Goal: Navigation & Orientation: Find specific page/section

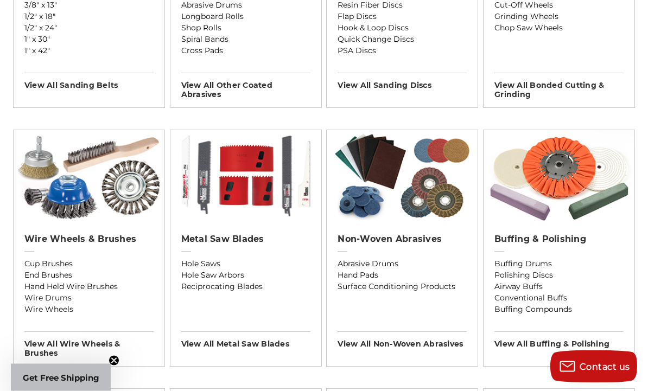
scroll to position [546, 0]
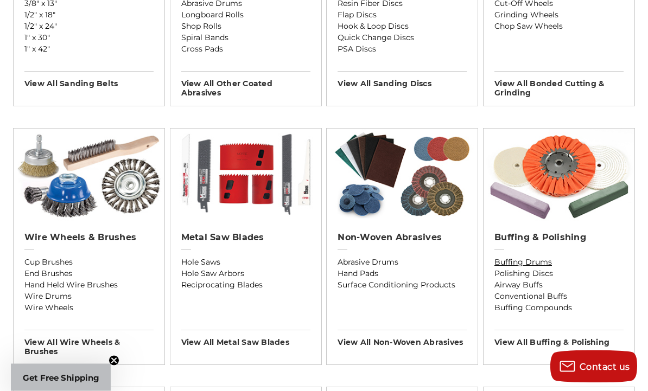
click at [535, 267] on link "Buffing Drums" at bounding box center [559, 262] width 129 height 11
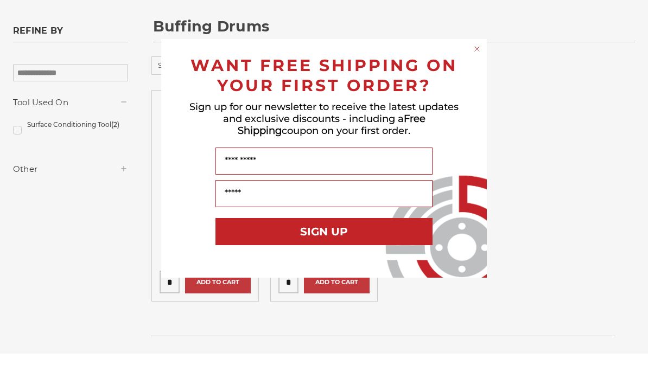
scroll to position [133, 0]
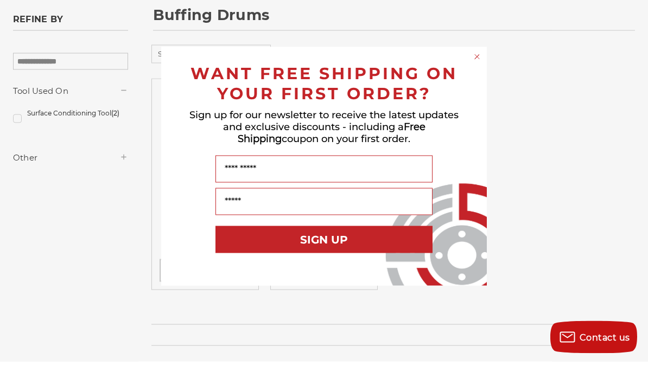
click at [481, 81] on circle "Close dialog" at bounding box center [477, 86] width 10 height 10
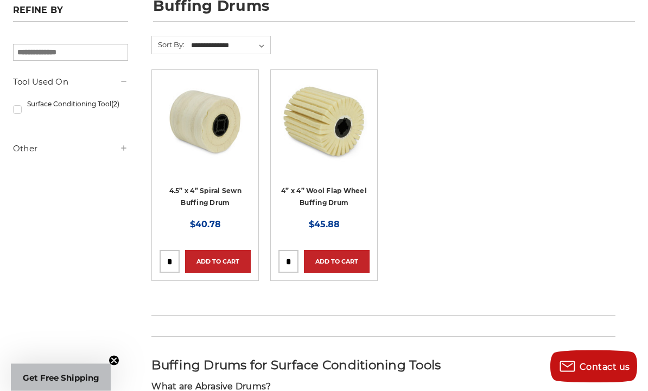
scroll to position [159, 0]
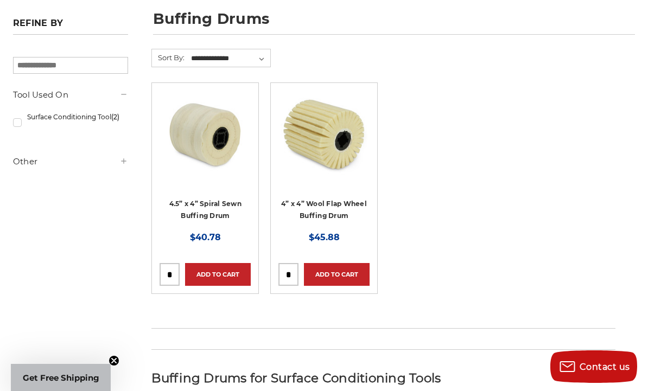
click at [321, 134] on img at bounding box center [324, 134] width 87 height 87
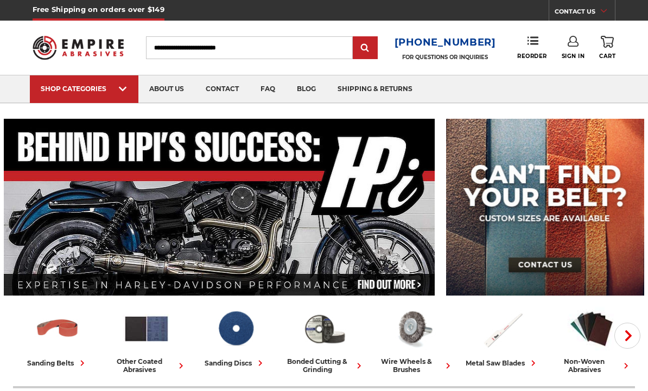
scroll to position [1, 0]
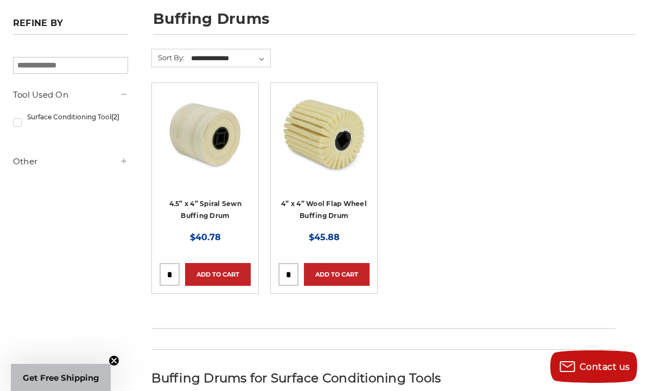
click at [225, 143] on img at bounding box center [205, 134] width 87 height 87
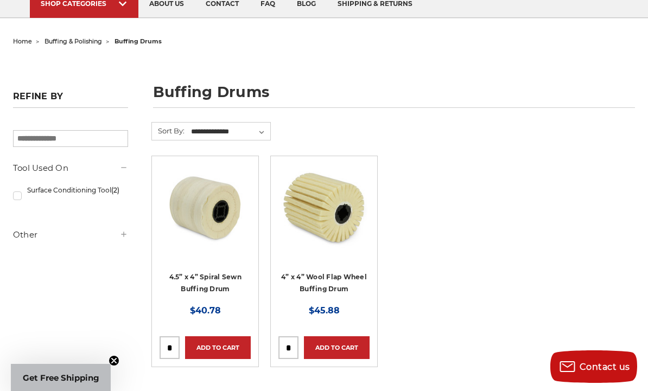
scroll to position [81, 0]
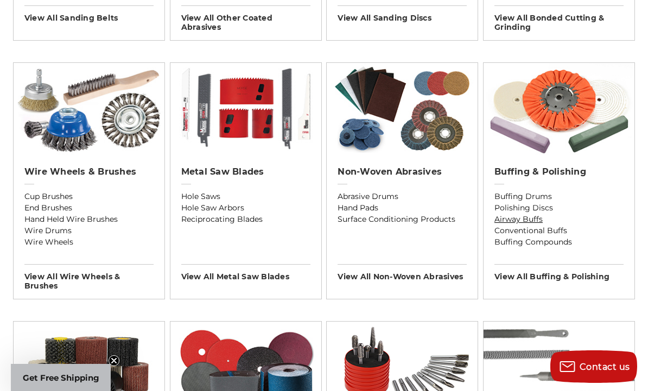
click at [508, 223] on link "Airway Buffs" at bounding box center [559, 219] width 129 height 11
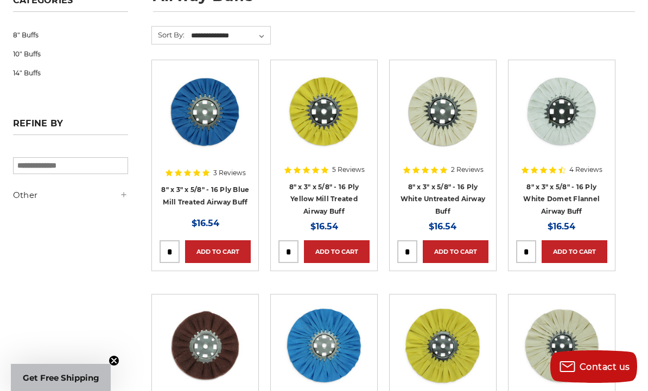
scroll to position [181, 0]
